Goal: Go to known website: Access a specific website the user already knows

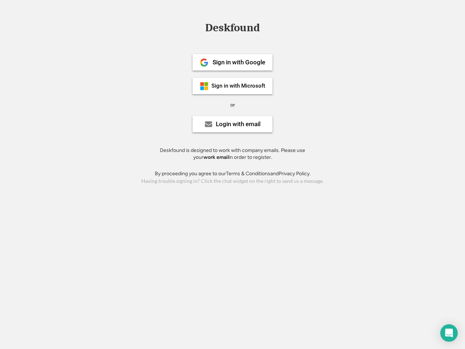
click at [233, 104] on div "or" at bounding box center [232, 104] width 5 height 7
click at [233, 29] on div "Deskfound" at bounding box center [233, 27] width 62 height 11
click at [199, 27] on div "Deskfound" at bounding box center [232, 29] width 465 height 14
click at [233, 29] on div "Deskfound" at bounding box center [233, 27] width 62 height 11
click at [233, 105] on div "or" at bounding box center [232, 104] width 5 height 7
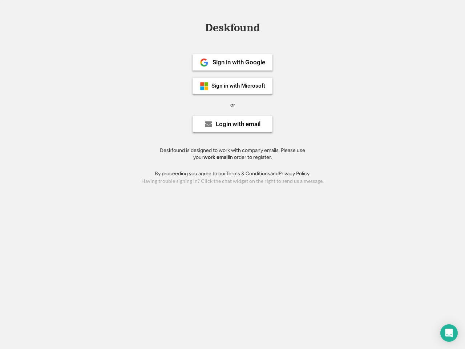
click at [233, 62] on div "Sign in with Google" at bounding box center [239, 62] width 53 height 6
click at [239, 62] on div "Sign in with Google" at bounding box center [239, 62] width 53 height 6
click at [204, 63] on img at bounding box center [204, 62] width 9 height 9
click at [233, 86] on div "Sign in with Microsoft" at bounding box center [239, 85] width 54 height 5
click at [239, 86] on div "Sign in with Microsoft" at bounding box center [239, 85] width 54 height 5
